Goal: Book appointment/travel/reservation

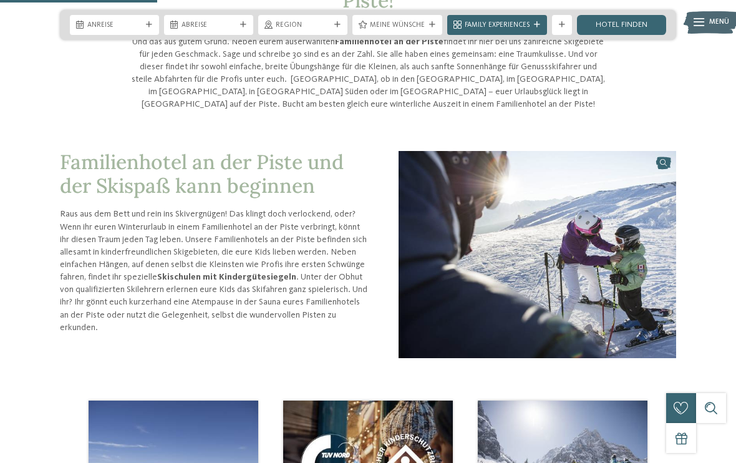
scroll to position [214, 0]
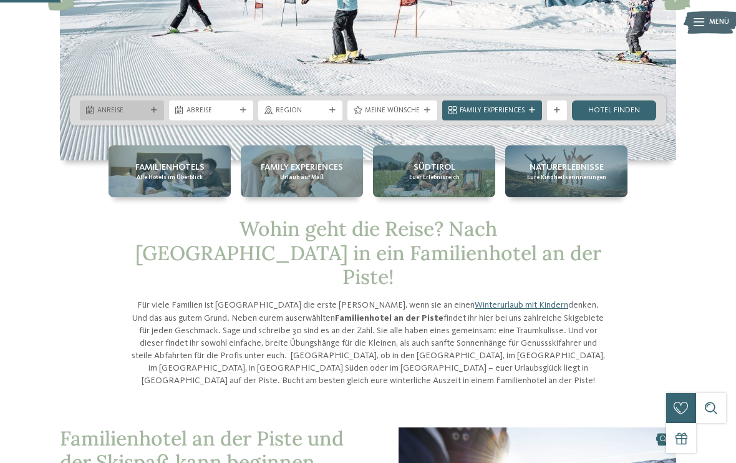
click at [159, 107] on div "Anreise" at bounding box center [122, 110] width 84 height 20
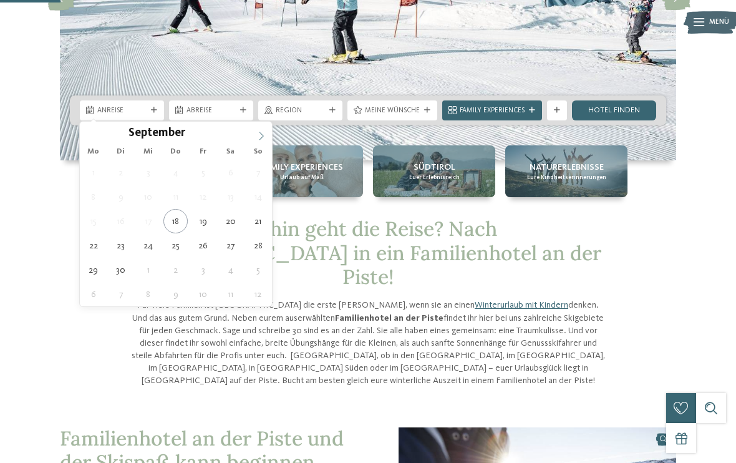
click at [261, 135] on icon at bounding box center [261, 136] width 9 height 9
click at [261, 134] on icon at bounding box center [261, 136] width 9 height 9
type input "****"
click at [261, 134] on icon at bounding box center [261, 136] width 9 height 9
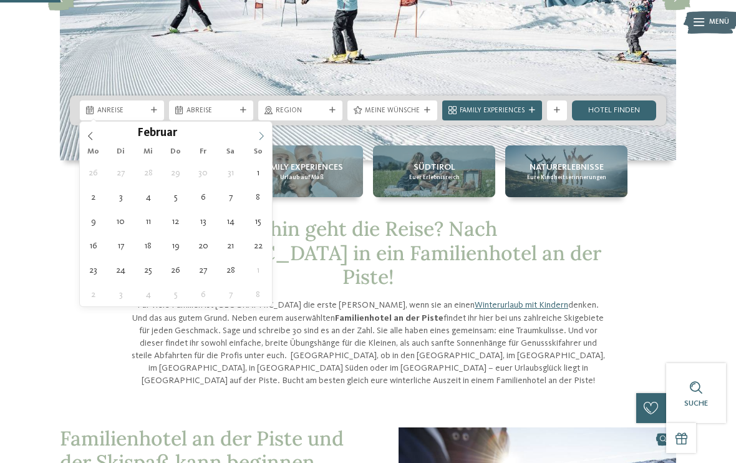
click at [261, 134] on icon at bounding box center [261, 136] width 9 height 9
type div "[DATE]"
type input "****"
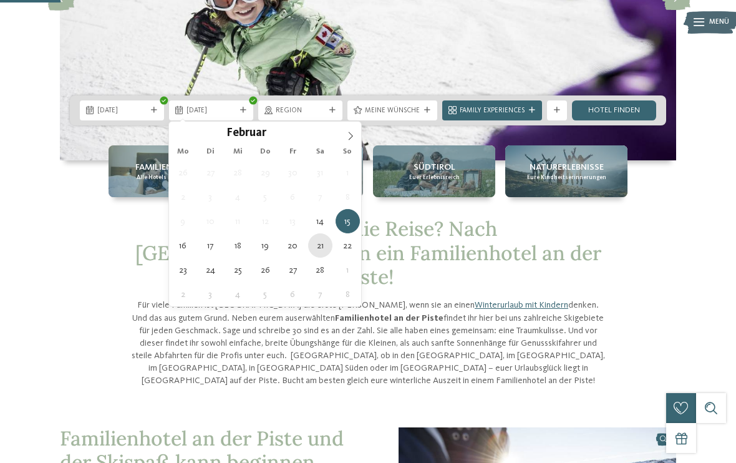
type div "[DATE]"
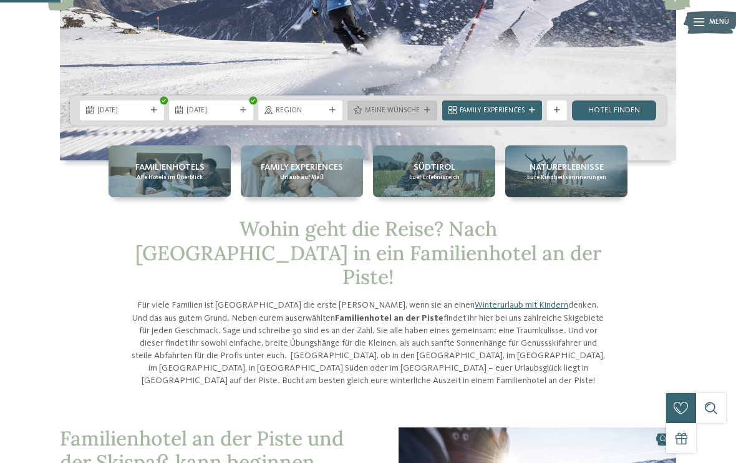
click at [425, 109] on icon at bounding box center [427, 110] width 6 height 6
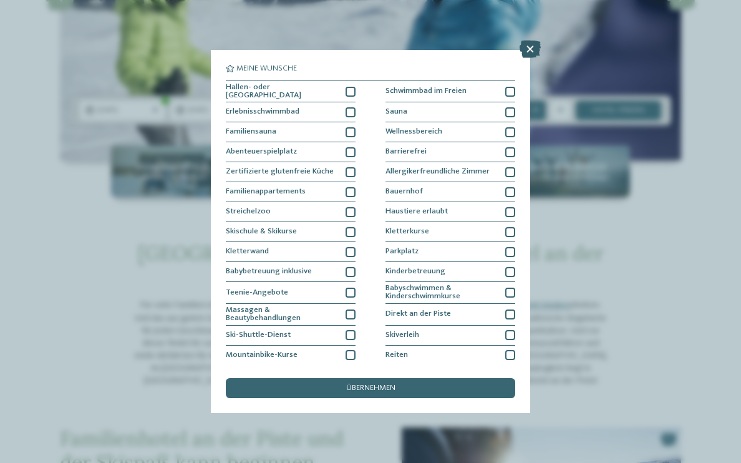
click at [530, 47] on icon at bounding box center [530, 49] width 21 height 17
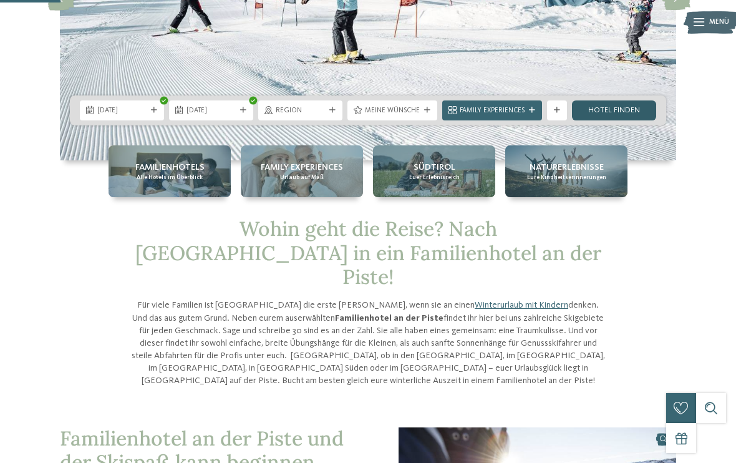
click at [593, 111] on link "Hotel finden" at bounding box center [614, 110] width 84 height 20
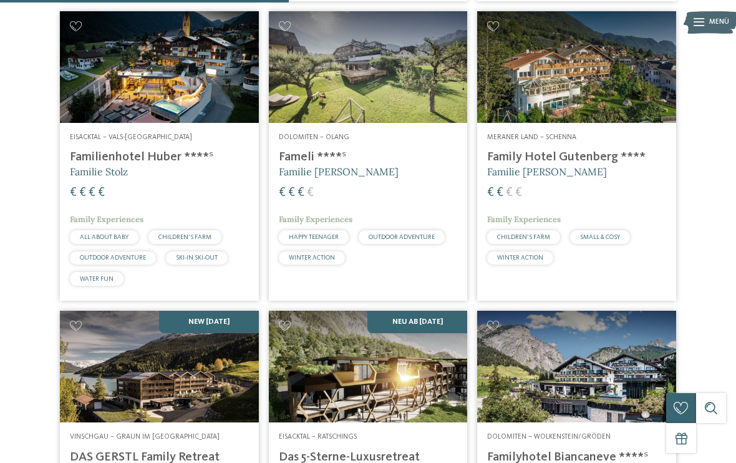
scroll to position [1080, 0]
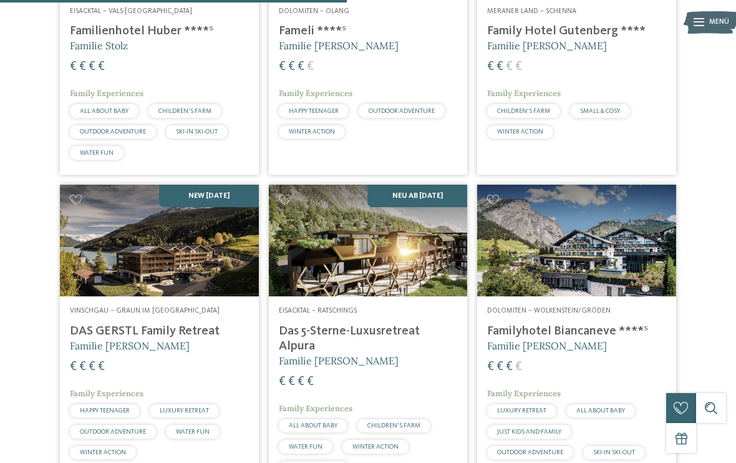
click at [415, 261] on img at bounding box center [368, 241] width 199 height 112
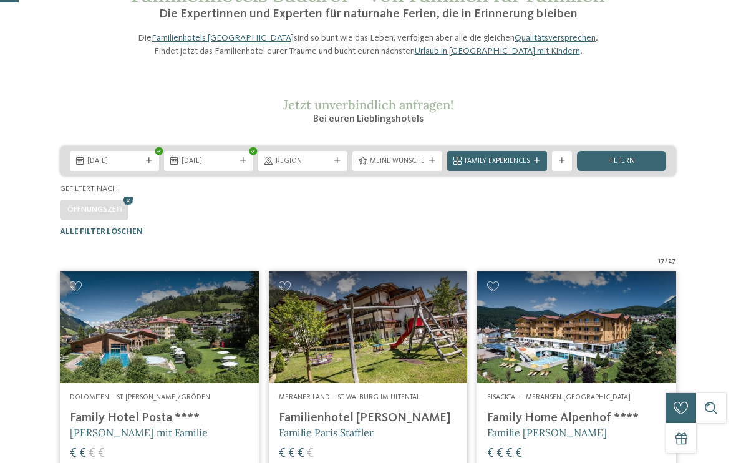
scroll to position [109, 0]
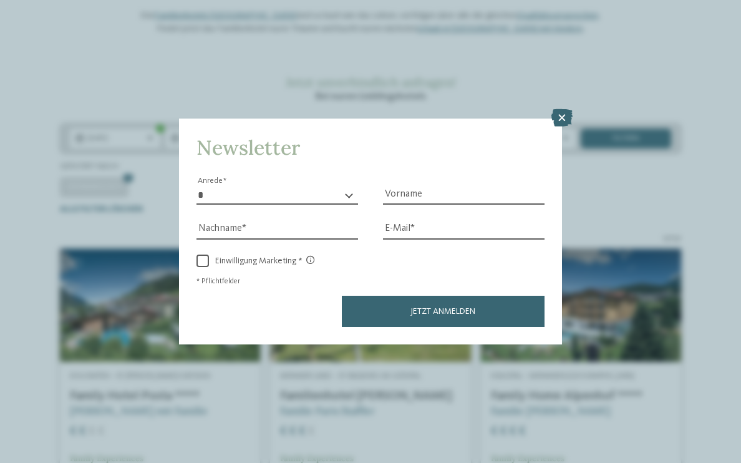
click at [560, 59] on div "Newsletter * **** **** ******* ****** Anrede Vorname Nachname Link" at bounding box center [370, 231] width 741 height 463
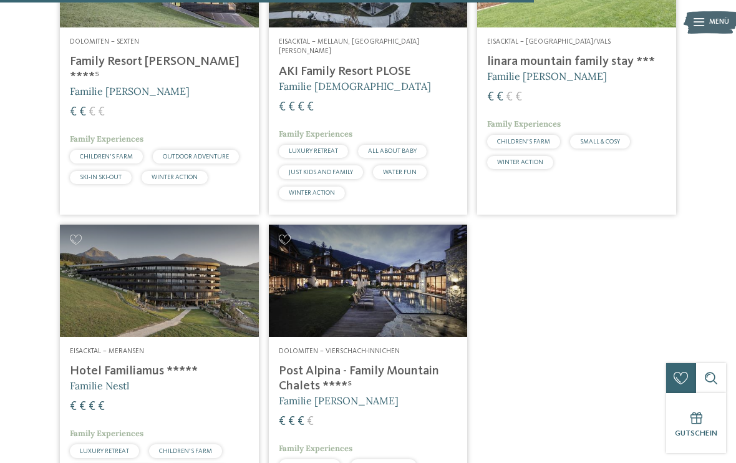
scroll to position [1665, 0]
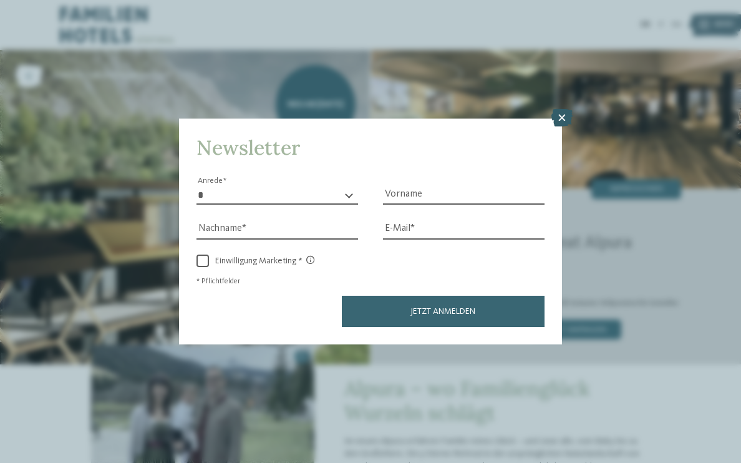
click at [561, 109] on icon at bounding box center [561, 117] width 21 height 17
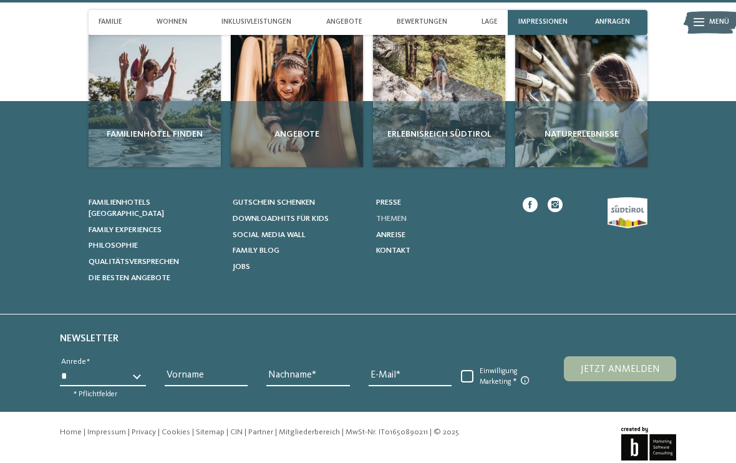
scroll to position [3790, 0]
